Goal: Task Accomplishment & Management: Manage account settings

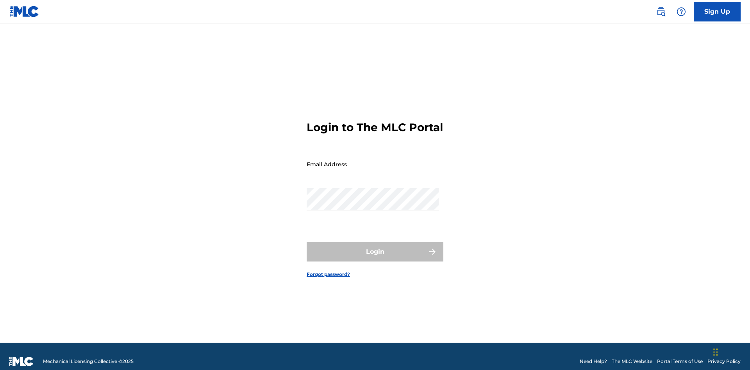
scroll to position [10, 0]
click at [373, 161] on input "Email Address" at bounding box center [373, 164] width 132 height 22
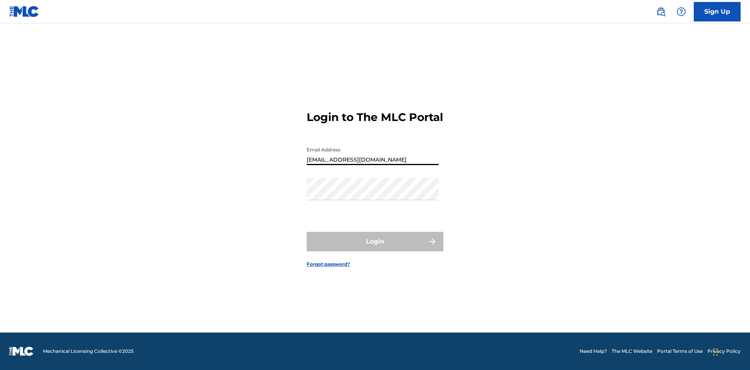
type input "Duke.McTesterson@gmail.com"
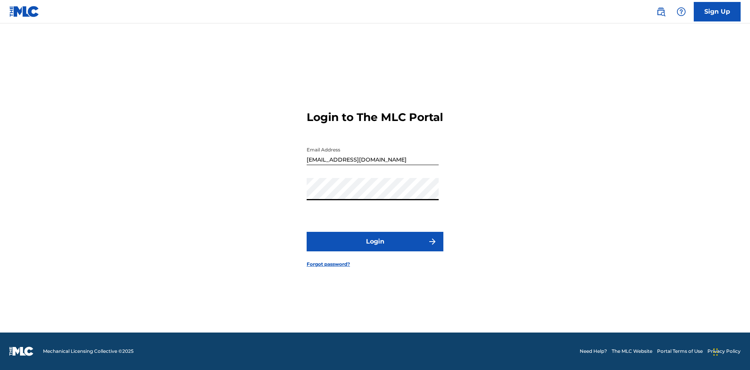
click at [375, 248] on button "Login" at bounding box center [375, 242] width 137 height 20
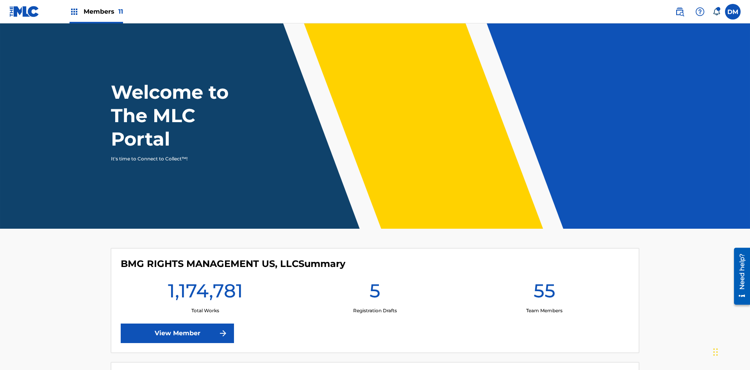
scroll to position [34, 0]
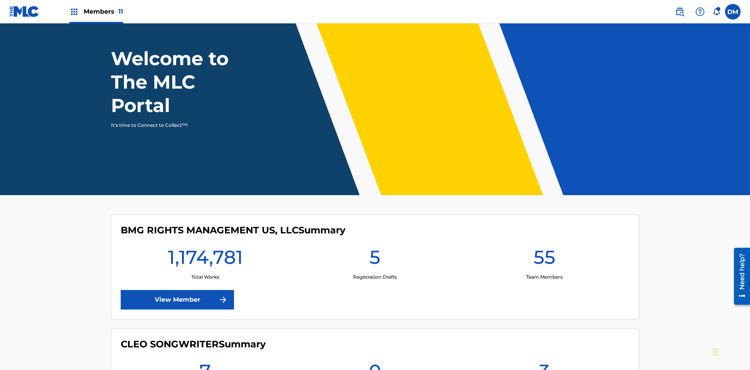
click at [96, 11] on span "Members 11" at bounding box center [103, 11] width 39 height 9
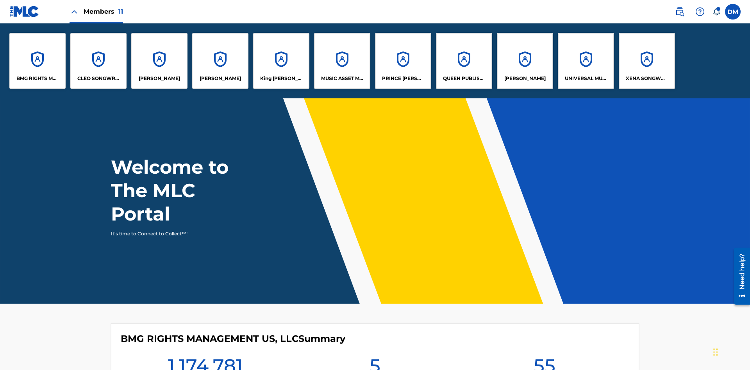
click at [525, 79] on p "RONALD MCTESTERSON" at bounding box center [524, 78] width 41 height 7
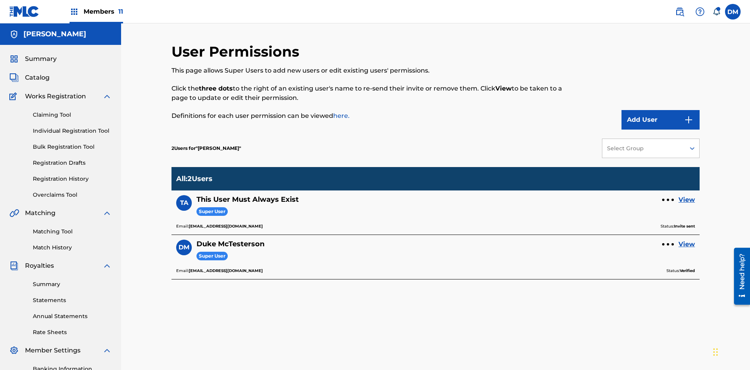
click at [668, 199] on div at bounding box center [668, 200] width 2 height 2
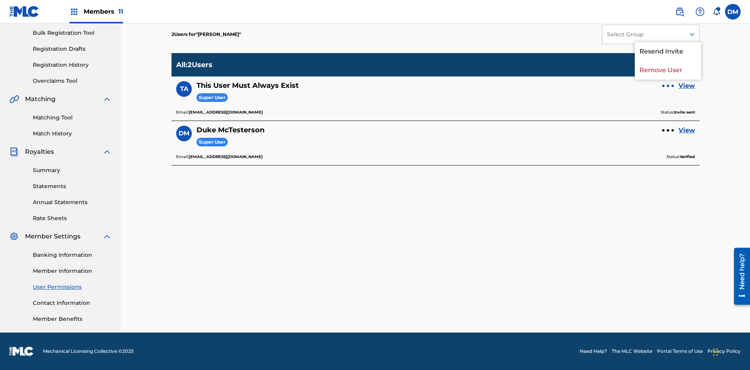
click at [668, 56] on p "Resend Invite" at bounding box center [668, 51] width 66 height 19
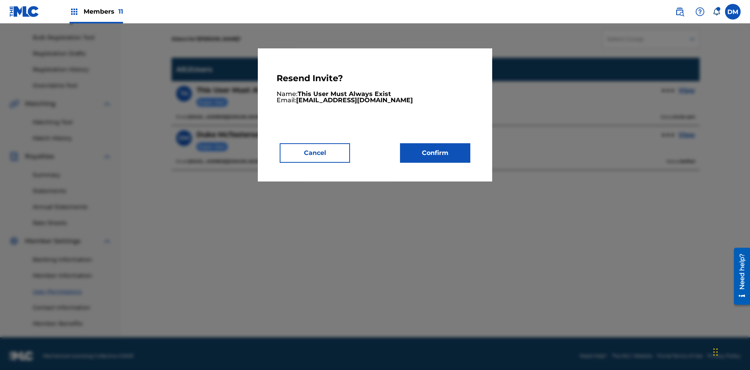
click at [435, 153] on button "Confirm" at bounding box center [435, 153] width 70 height 20
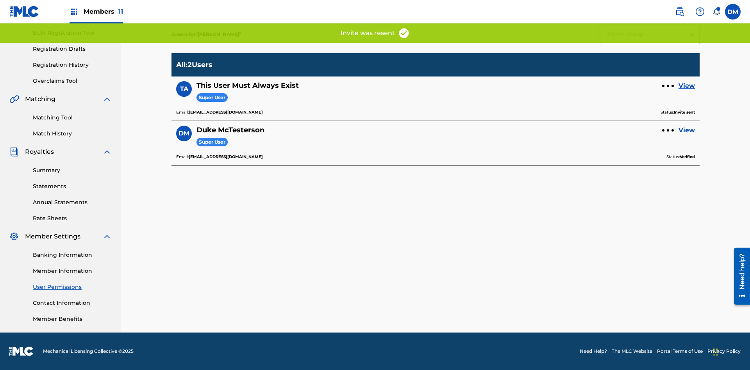
scroll to position [96, 0]
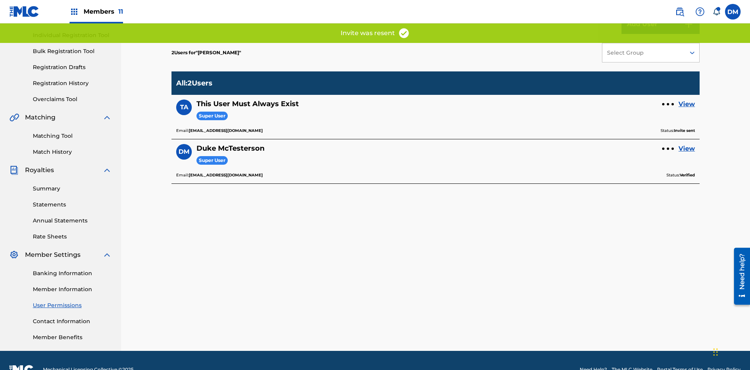
click at [687, 100] on link "View" at bounding box center [686, 104] width 16 height 9
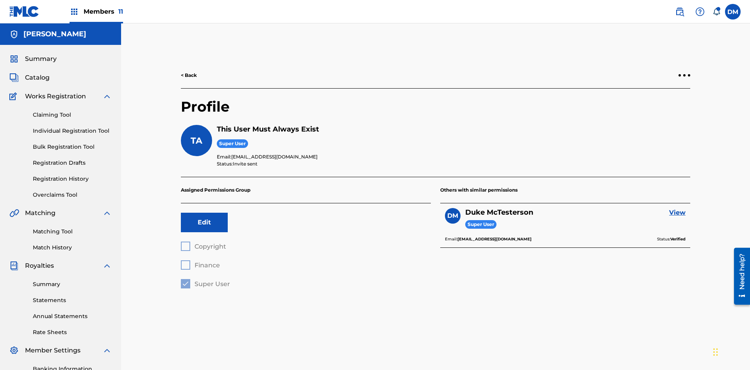
click at [684, 74] on div at bounding box center [684, 75] width 2 height 2
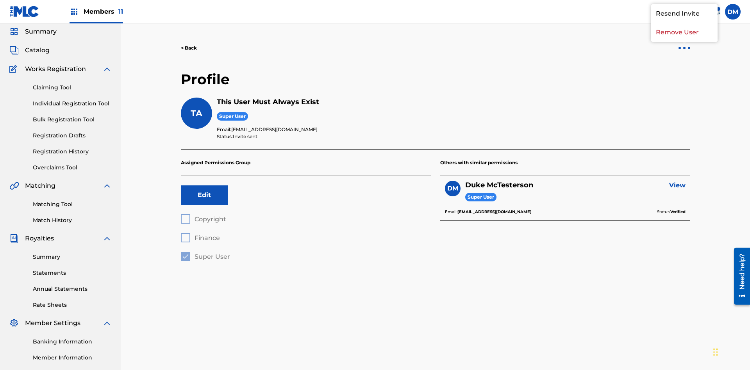
click at [684, 23] on p "Resend Invite" at bounding box center [684, 13] width 66 height 19
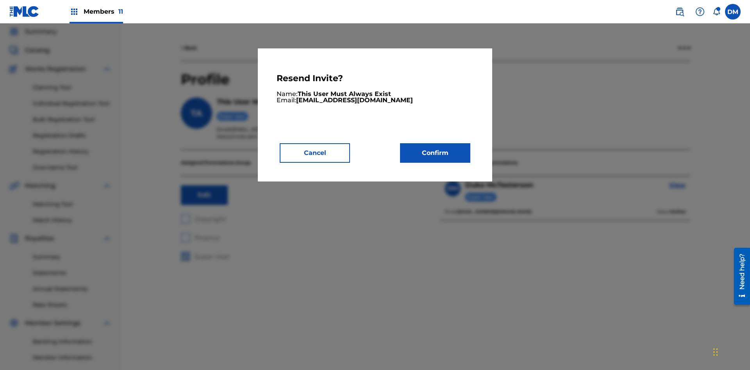
scroll to position [0, 0]
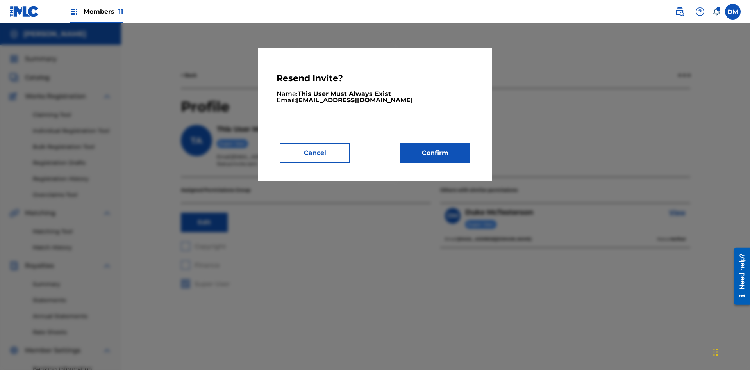
click at [435, 153] on button "Confirm" at bounding box center [435, 153] width 70 height 20
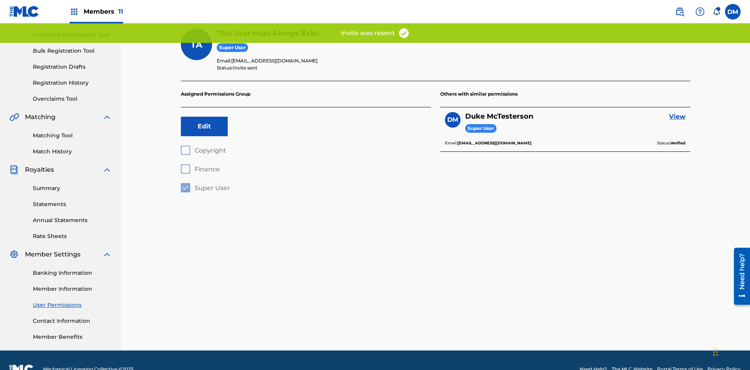
scroll to position [78, 0]
